Goal: Task Accomplishment & Management: Manage account settings

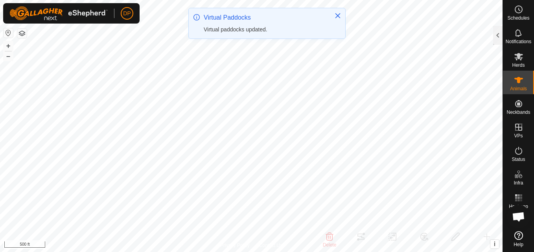
scroll to position [118, 0]
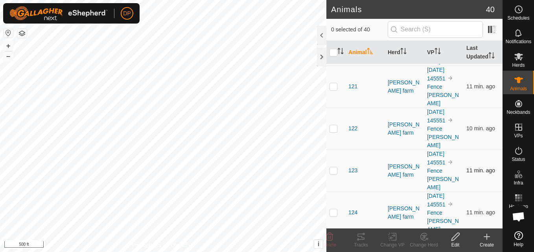
scroll to position [432, 0]
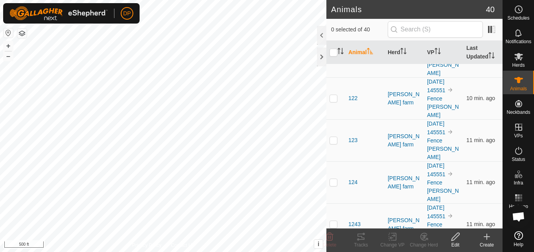
checkbox input "true"
click at [359, 238] on icon at bounding box center [360, 236] width 9 height 9
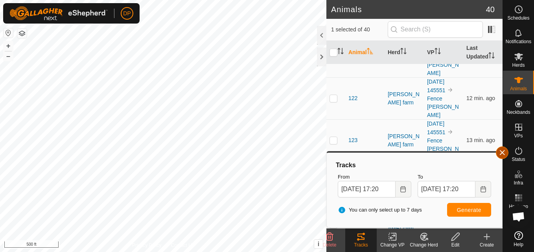
click at [503, 149] on button "button" at bounding box center [501, 153] width 13 height 13
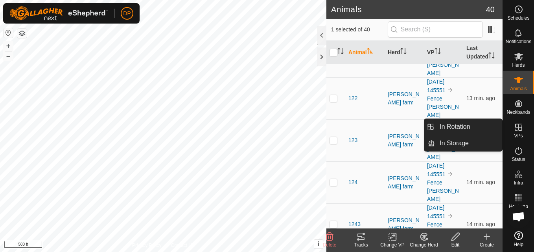
click at [519, 125] on icon at bounding box center [518, 127] width 9 height 9
click at [495, 123] on link "In Rotation" at bounding box center [468, 127] width 67 height 16
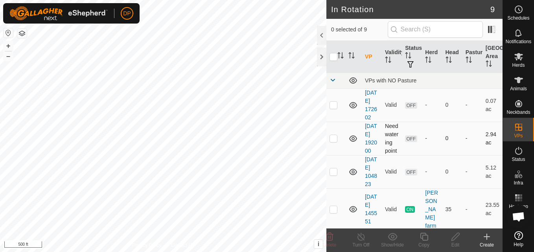
click at [331, 141] on p-checkbox at bounding box center [333, 138] width 8 height 6
checkbox input "false"
click at [332, 175] on p-checkbox at bounding box center [333, 172] width 8 height 6
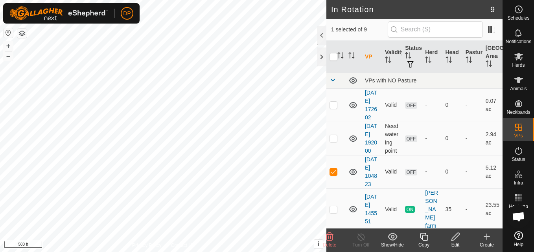
checkbox input "false"
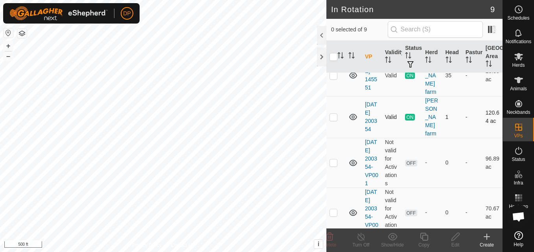
scroll to position [157, 0]
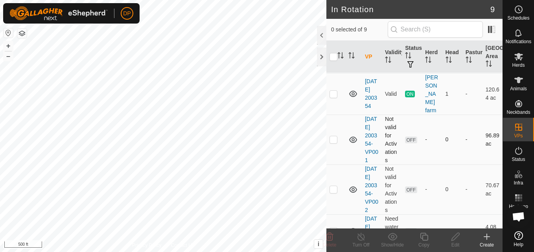
click at [331, 143] on p-checkbox at bounding box center [333, 139] width 8 height 6
checkbox input "false"
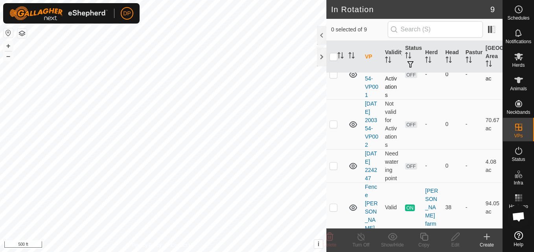
scroll to position [236, 0]
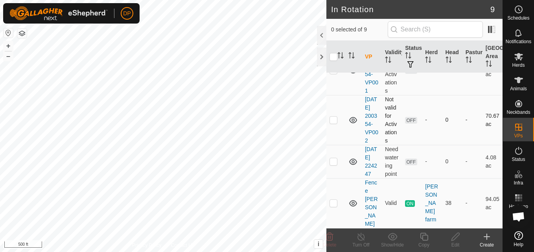
click at [332, 123] on p-checkbox at bounding box center [333, 120] width 8 height 6
checkbox input "false"
click at [332, 204] on td at bounding box center [335, 203] width 19 height 50
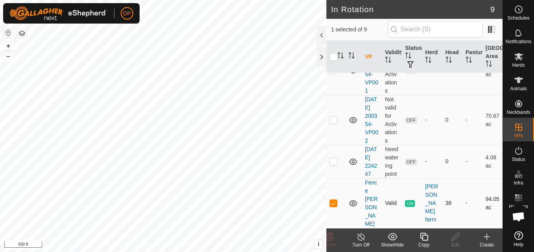
click at [329, 202] on td at bounding box center [335, 203] width 19 height 50
checkbox input "false"
click at [332, 117] on p-checkbox at bounding box center [333, 120] width 8 height 6
click at [333, 117] on p-checkbox at bounding box center [333, 120] width 8 height 6
checkbox input "false"
